Goal: Entertainment & Leisure: Browse casually

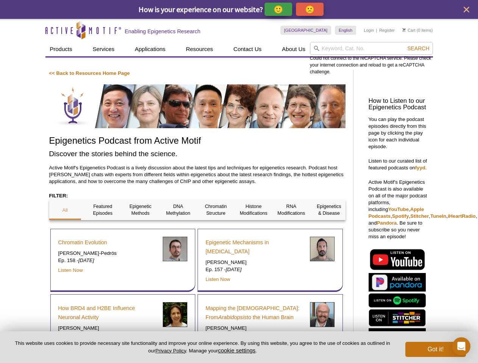
click at [279, 9] on p "🙂" at bounding box center [278, 9] width 9 height 9
click at [466, 9] on icon "close" at bounding box center [467, 10] width 6 height 6
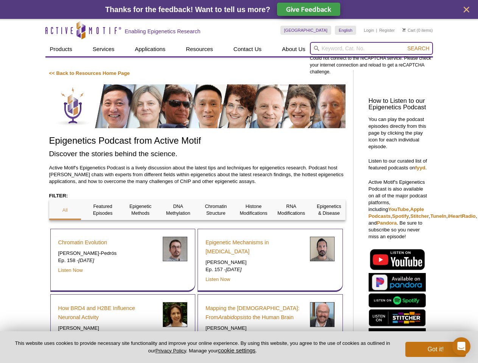
click at [371, 48] on input "search" at bounding box center [371, 48] width 123 height 13
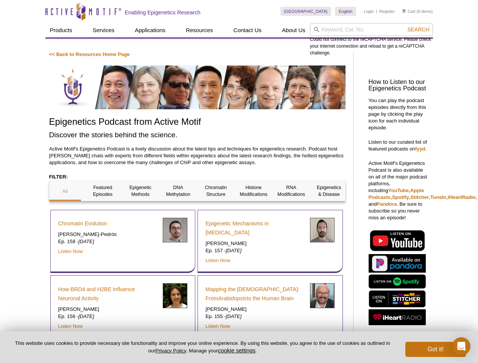
click at [418, 48] on div "Could not connect to the reCAPTCHA service. Please check your internet connecti…" at bounding box center [371, 39] width 123 height 33
click at [65, 210] on div "Chromatin Evolution [PERSON_NAME]-Pedrós Ep. 158 - [DATE] Listen Now" at bounding box center [122, 242] width 145 height 64
click at [103, 210] on div "Chromatin Evolution [PERSON_NAME]-Pedrós Ep. 158 - [DATE] Listen Now" at bounding box center [122, 242] width 145 height 64
click at [140, 210] on div "Chromatin Evolution [PERSON_NAME]-Pedrós Ep. 158 - [DATE] Listen Now" at bounding box center [122, 242] width 145 height 64
click at [178, 210] on div "Chromatin Evolution [PERSON_NAME]-Pedrós Ep. 158 - [DATE] Listen Now" at bounding box center [122, 242] width 145 height 64
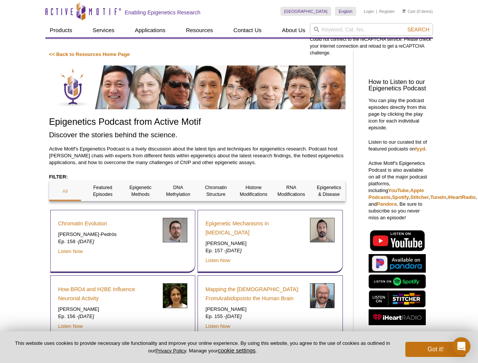
click at [216, 210] on div "Epigenetic Mechanisms in [MEDICAL_DATA] [PERSON_NAME] Ep. 157 - [DATE] Listen N…" at bounding box center [270, 242] width 145 height 64
click at [418, 30] on span "Search" at bounding box center [418, 29] width 22 height 6
